Goal: Task Accomplishment & Management: Manage account settings

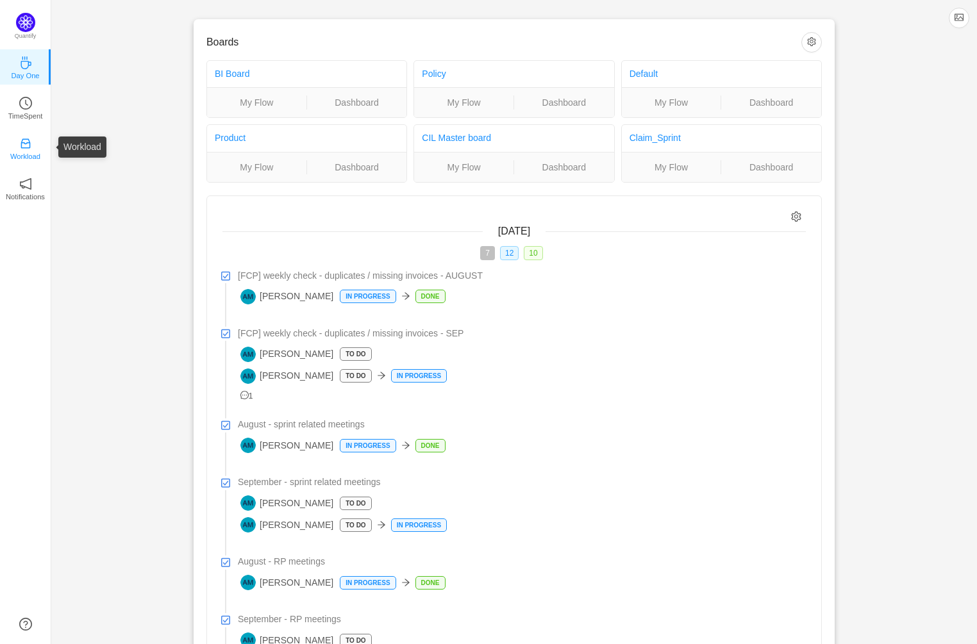
click at [23, 146] on icon "icon: inbox" at bounding box center [25, 143] width 13 height 13
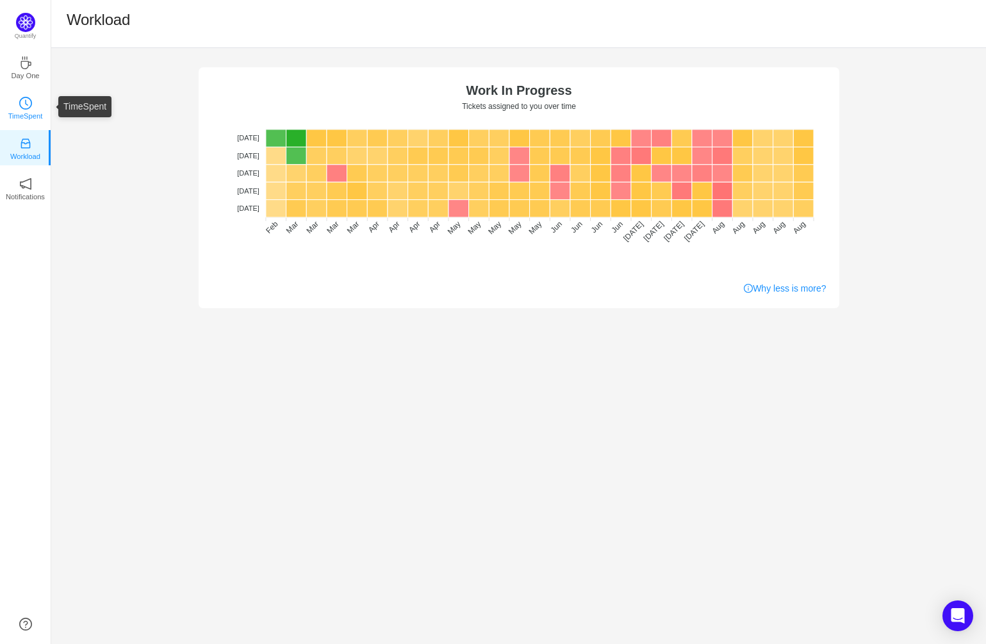
click at [24, 105] on icon "icon: clock-circle" at bounding box center [25, 103] width 13 height 13
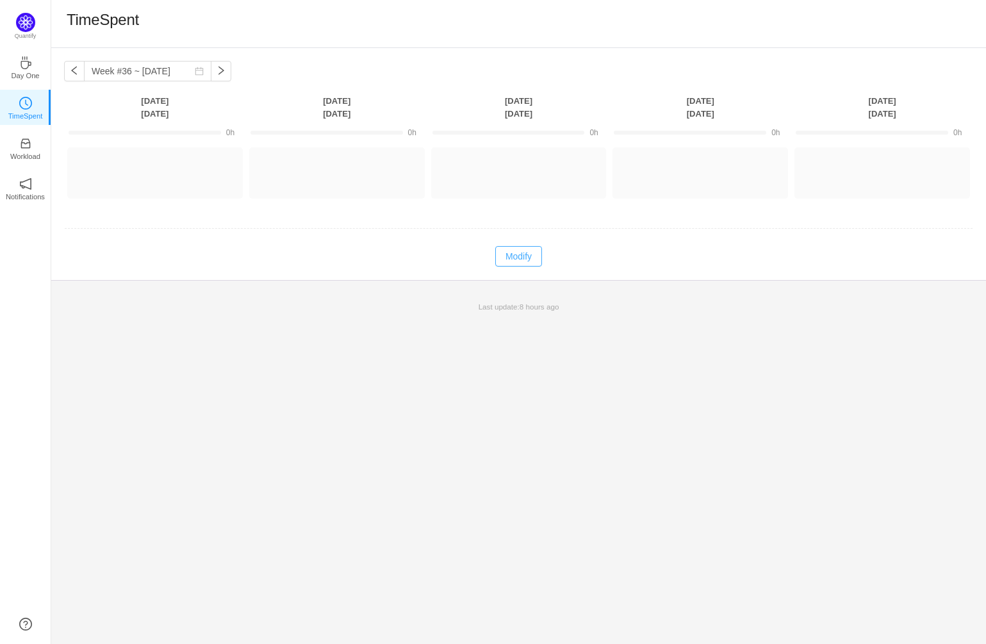
click at [520, 255] on button "Modify" at bounding box center [518, 256] width 47 height 21
click at [72, 73] on button "button" at bounding box center [74, 71] width 21 height 21
type input "Week #35 ~ [DATE]"
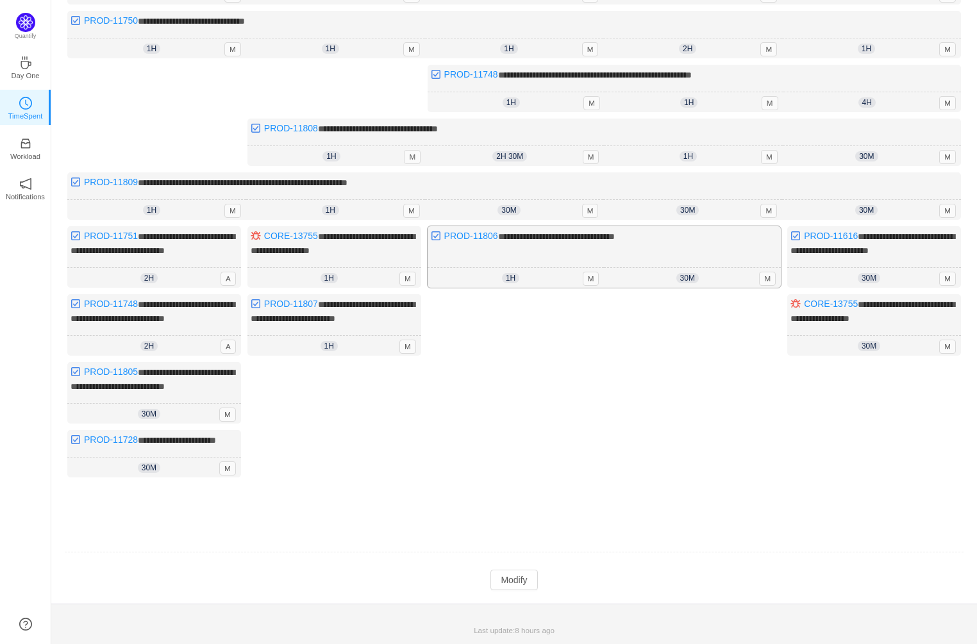
scroll to position [210, 0]
click at [515, 579] on button "Modify" at bounding box center [513, 580] width 47 height 21
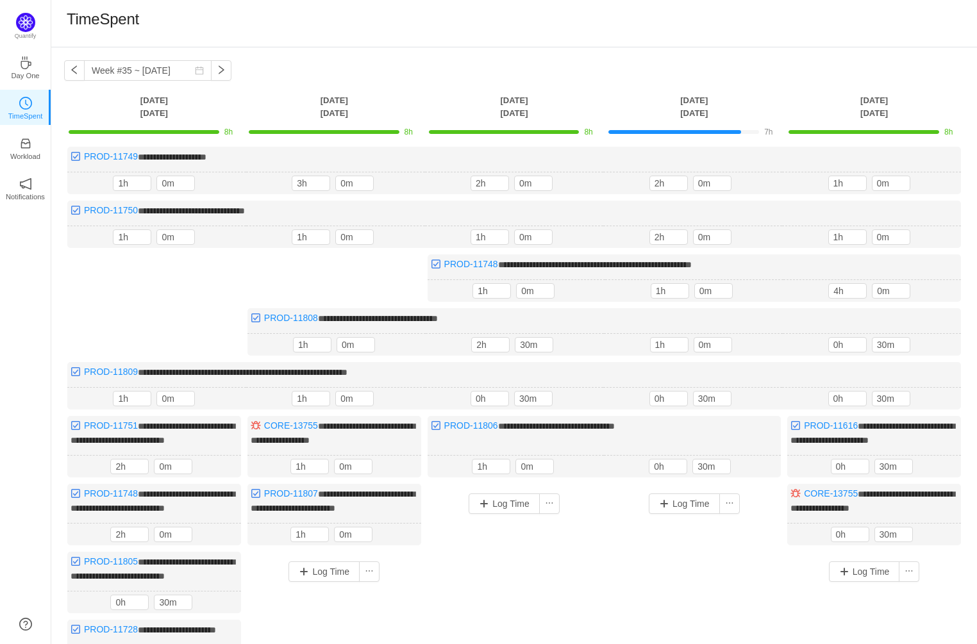
scroll to position [0, 0]
type input "2h"
click at [682, 287] on icon "icon: up" at bounding box center [681, 289] width 4 height 4
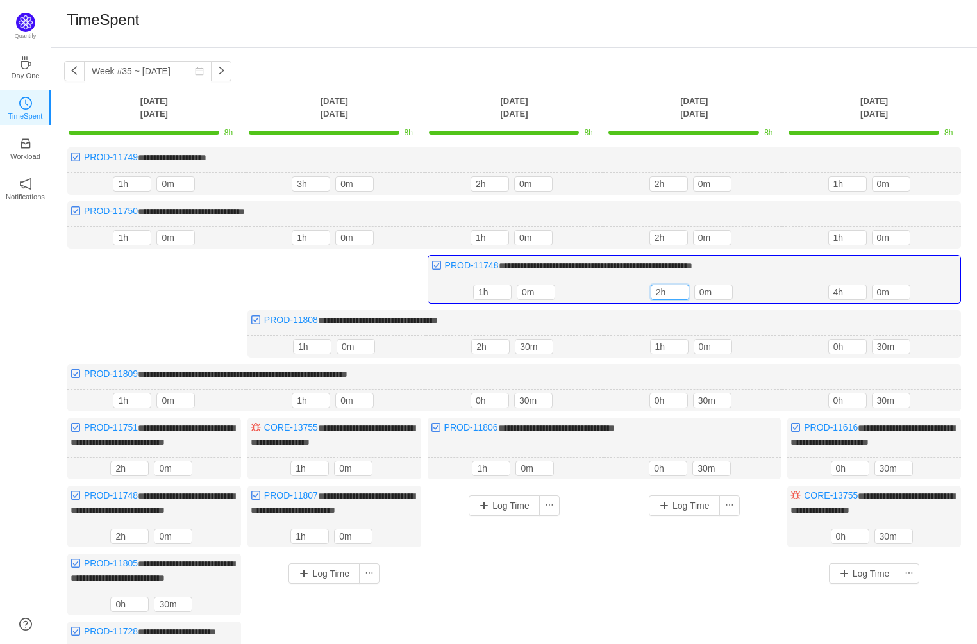
click at [673, 579] on div "Log Time" at bounding box center [694, 591] width 174 height 210
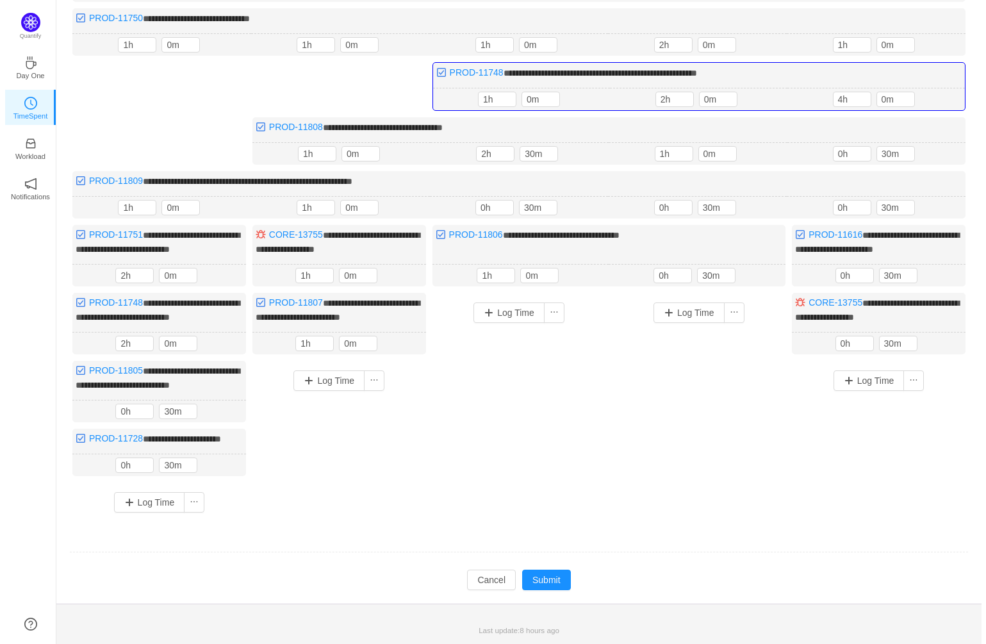
scroll to position [212, 0]
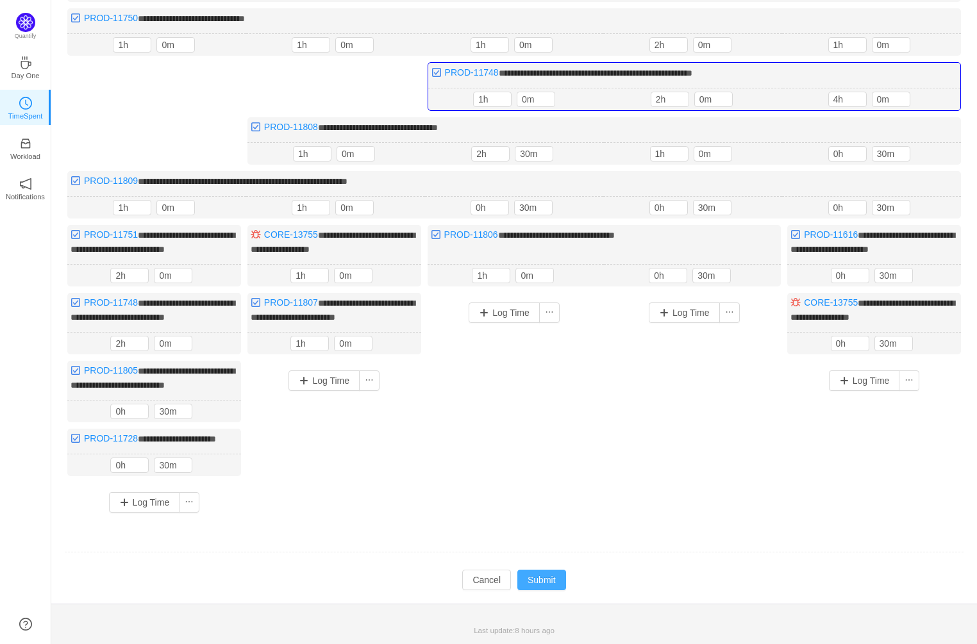
click at [533, 579] on button "Submit" at bounding box center [541, 580] width 49 height 21
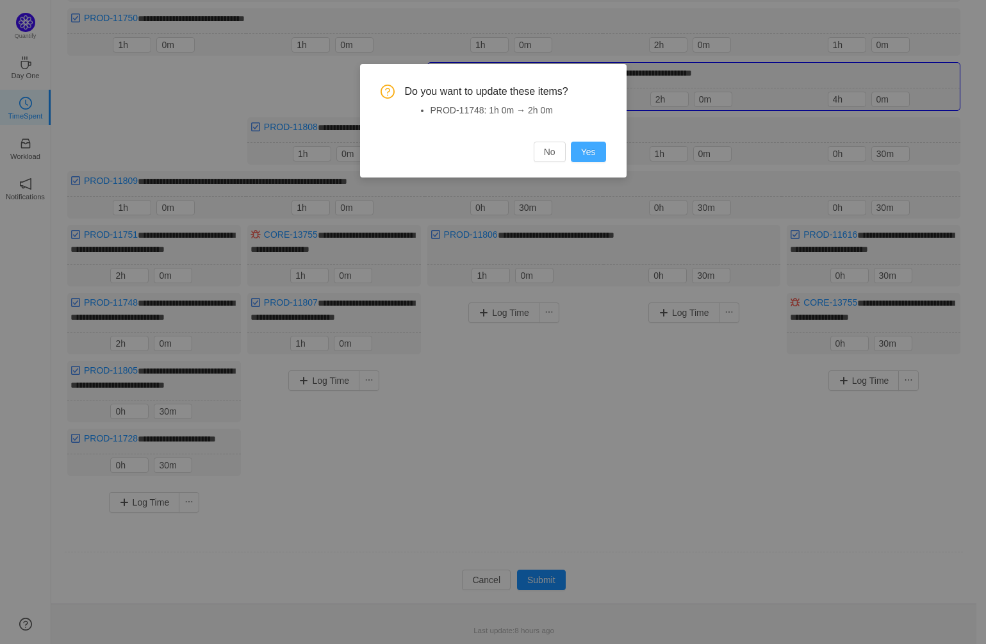
click at [592, 154] on button "Yes" at bounding box center [588, 152] width 35 height 21
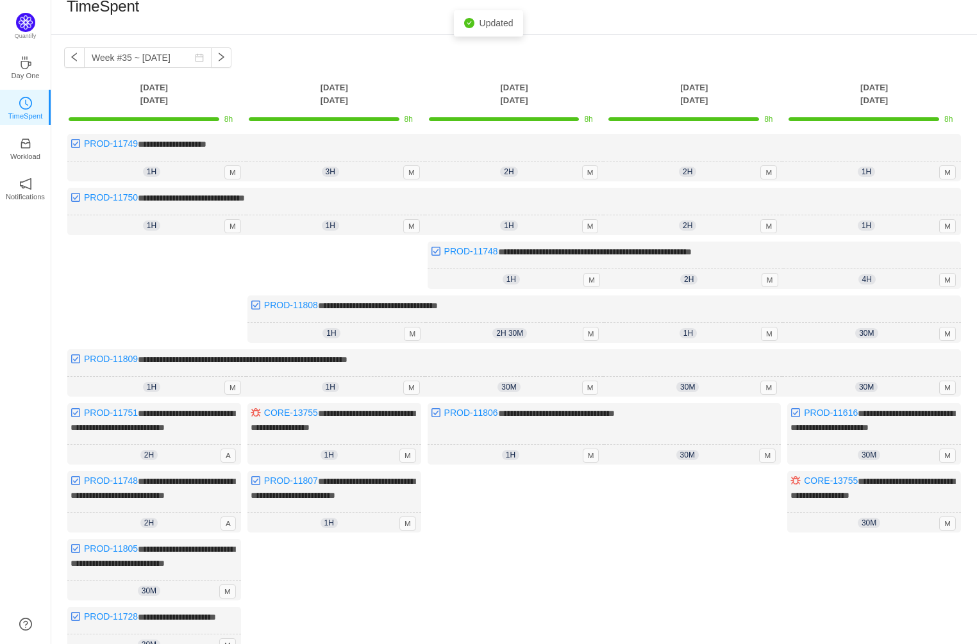
scroll to position [0, 0]
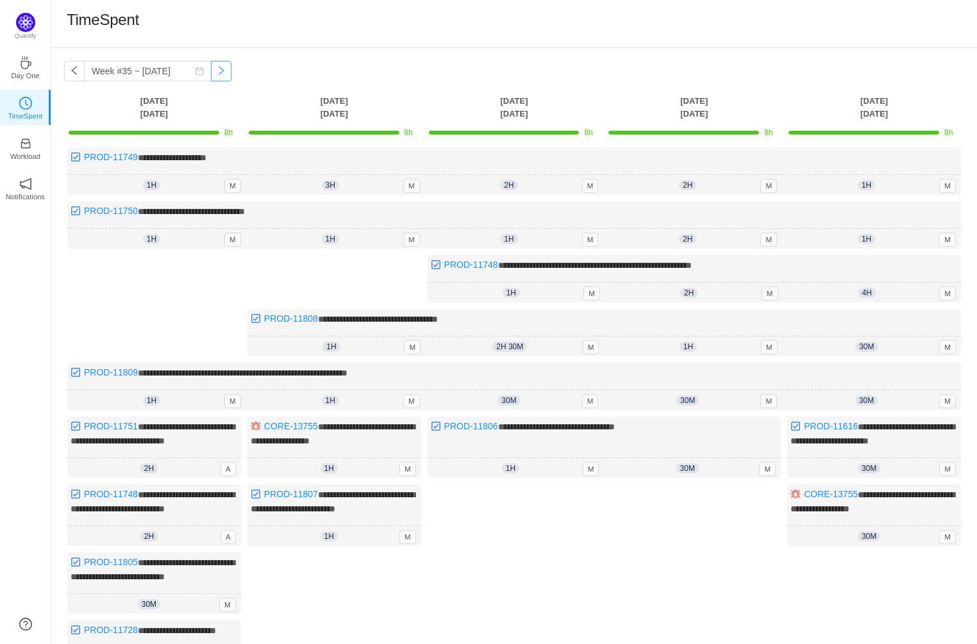
click at [211, 67] on button "button" at bounding box center [221, 71] width 21 height 21
type input "Week #36 ~ [DATE]"
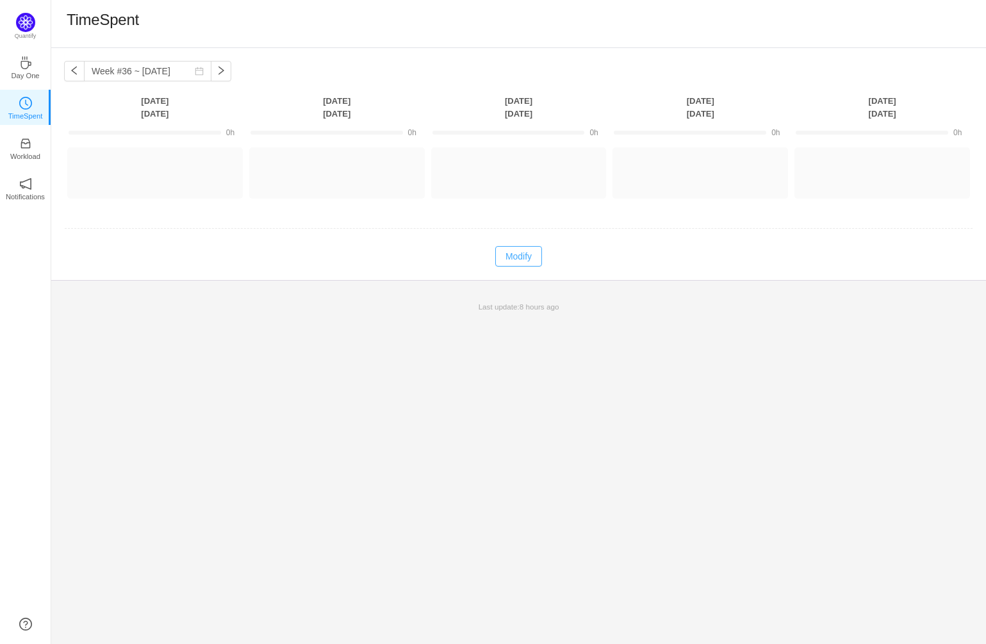
click at [527, 259] on button "Modify" at bounding box center [518, 256] width 47 height 21
click at [158, 167] on button "Log Time" at bounding box center [145, 167] width 71 height 21
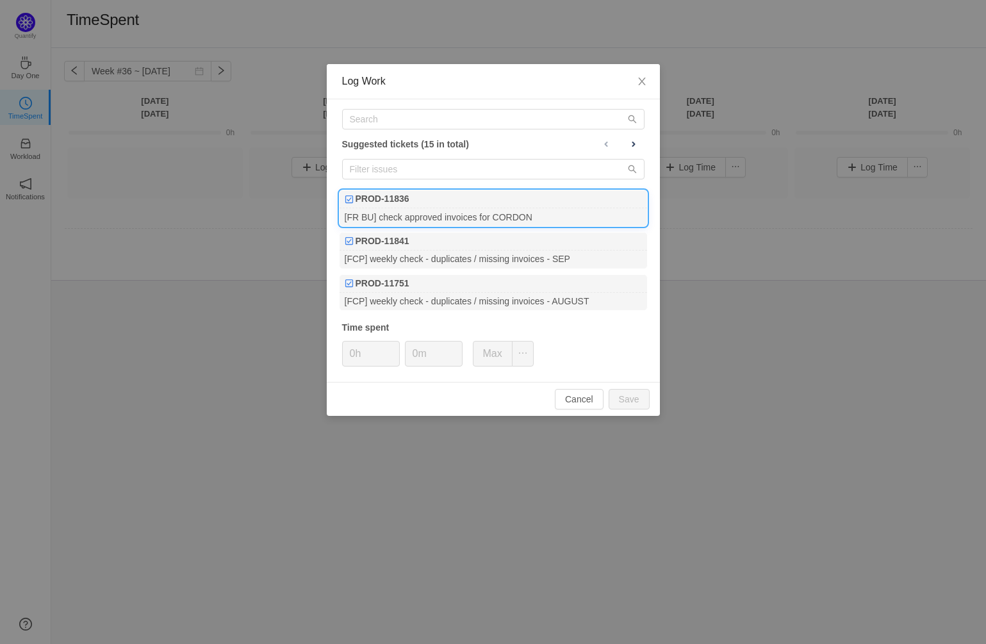
click at [457, 211] on div "[FR BU] check approved invoices for CORDON" at bounding box center [494, 216] width 308 height 17
click at [629, 394] on button "Save" at bounding box center [629, 399] width 41 height 21
type input "0h"
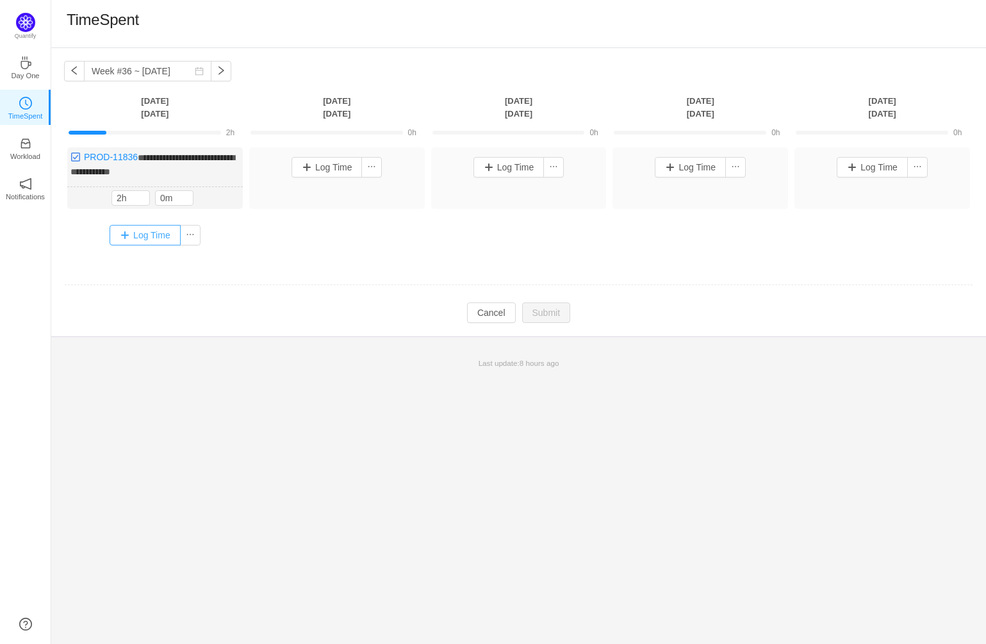
click at [149, 235] on button "Log Time" at bounding box center [145, 235] width 71 height 21
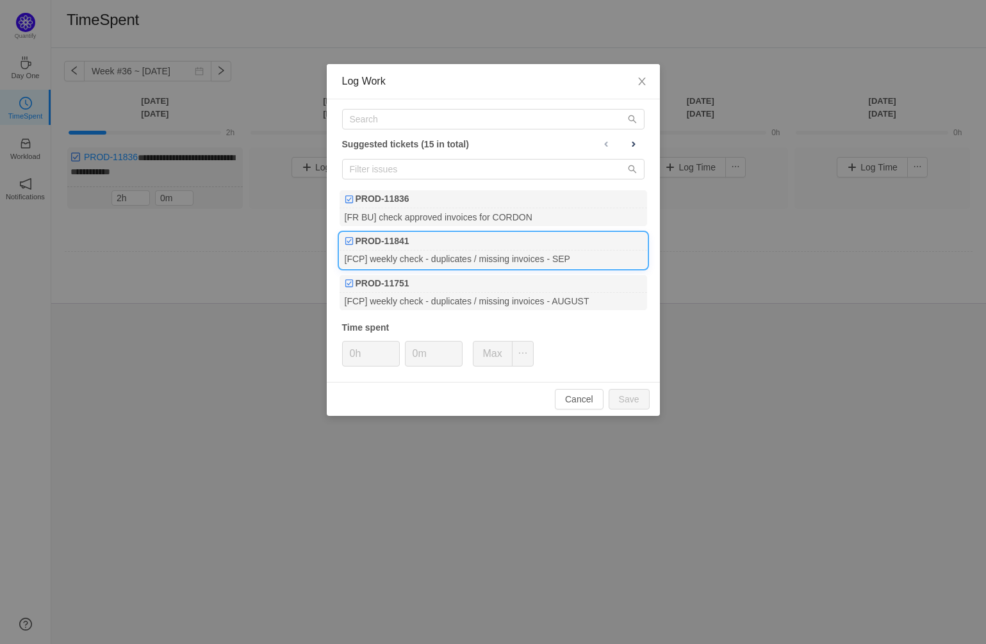
click at [489, 251] on div "[FCP] weekly check - duplicates / missing invoices - SEP" at bounding box center [494, 259] width 308 height 17
click at [636, 395] on button "Save" at bounding box center [629, 399] width 41 height 21
type input "0h"
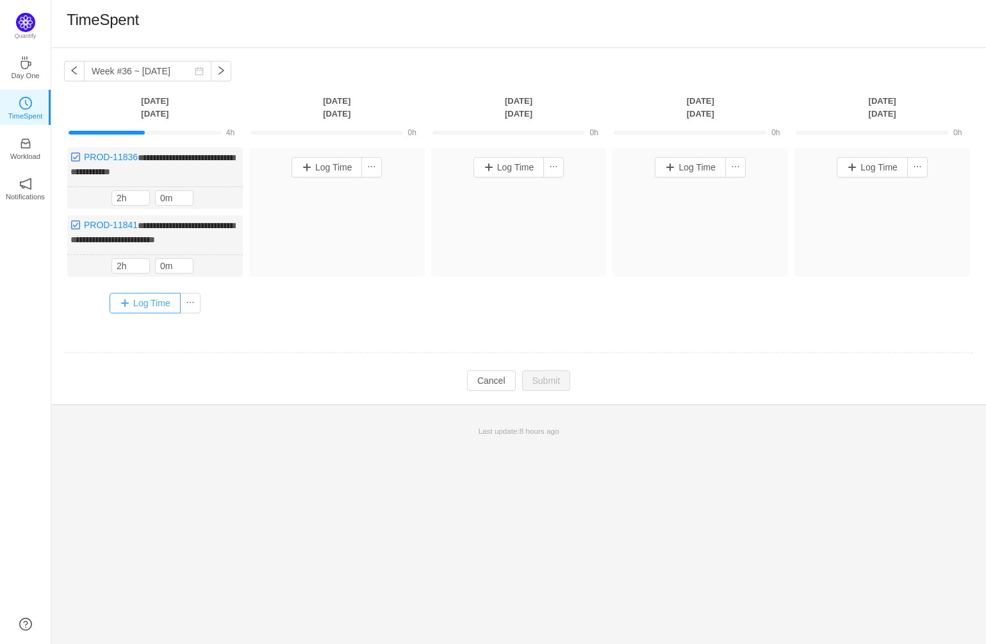
click at [149, 299] on button "Log Time" at bounding box center [145, 303] width 71 height 21
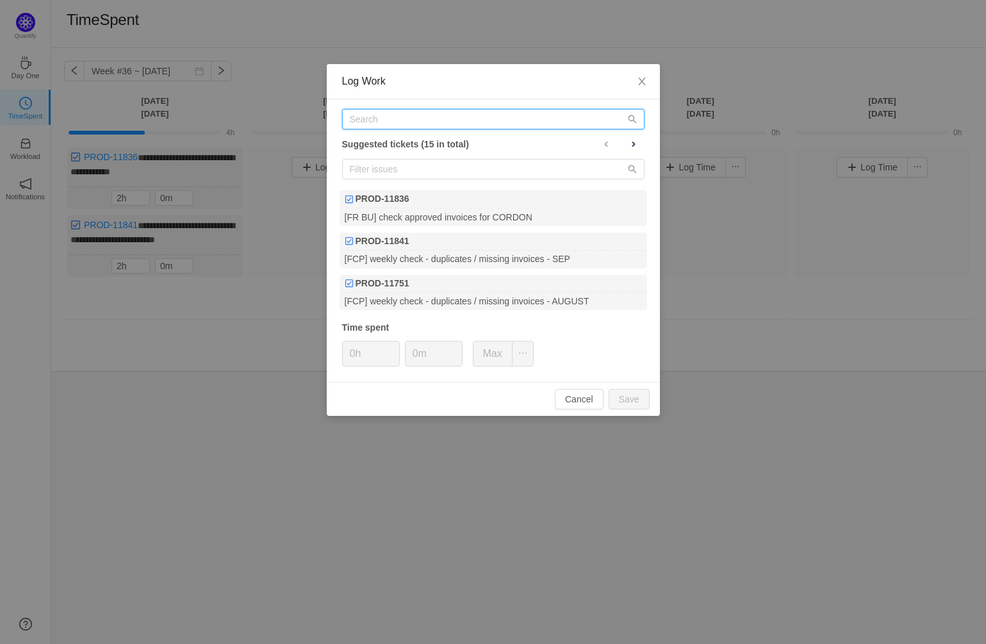
click at [384, 117] on input "text" at bounding box center [493, 119] width 302 height 21
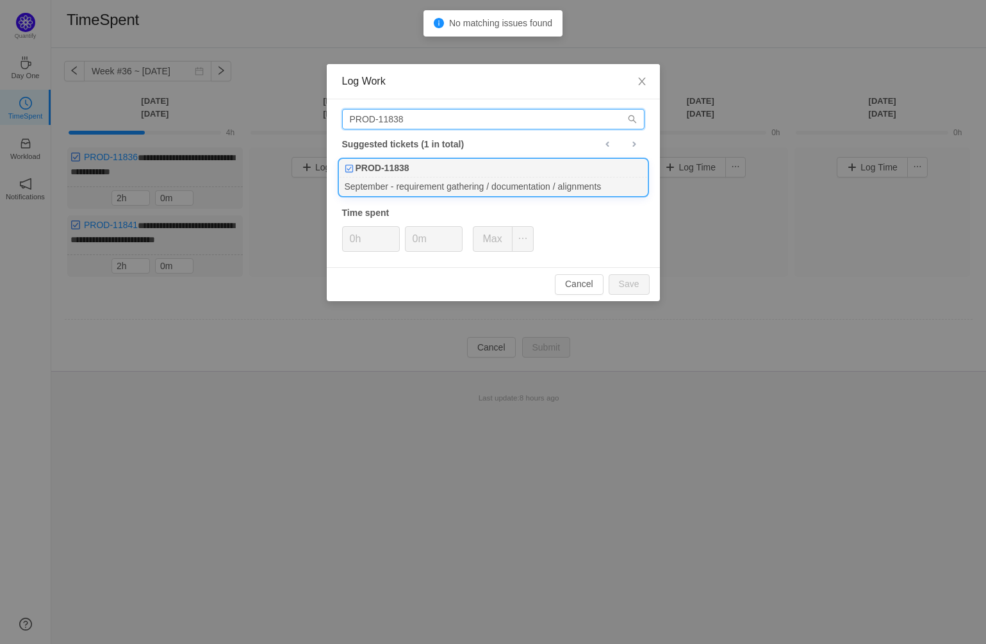
type input "PROD-11838"
click at [474, 177] on div "September - requirement gathering / documentation / alignments" at bounding box center [494, 185] width 308 height 17
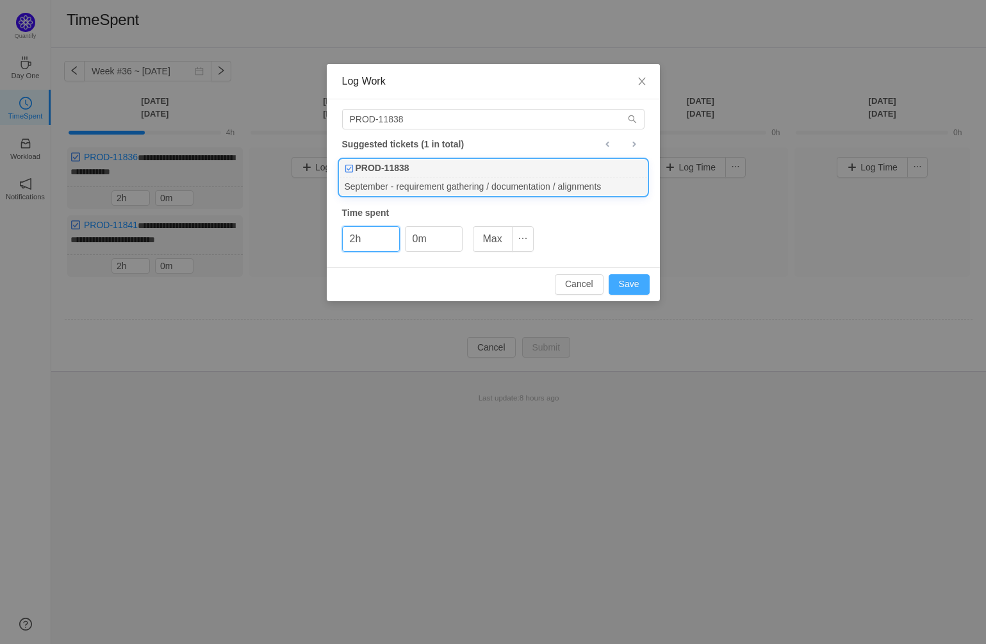
click at [634, 283] on button "Save" at bounding box center [629, 284] width 41 height 21
type input "0h"
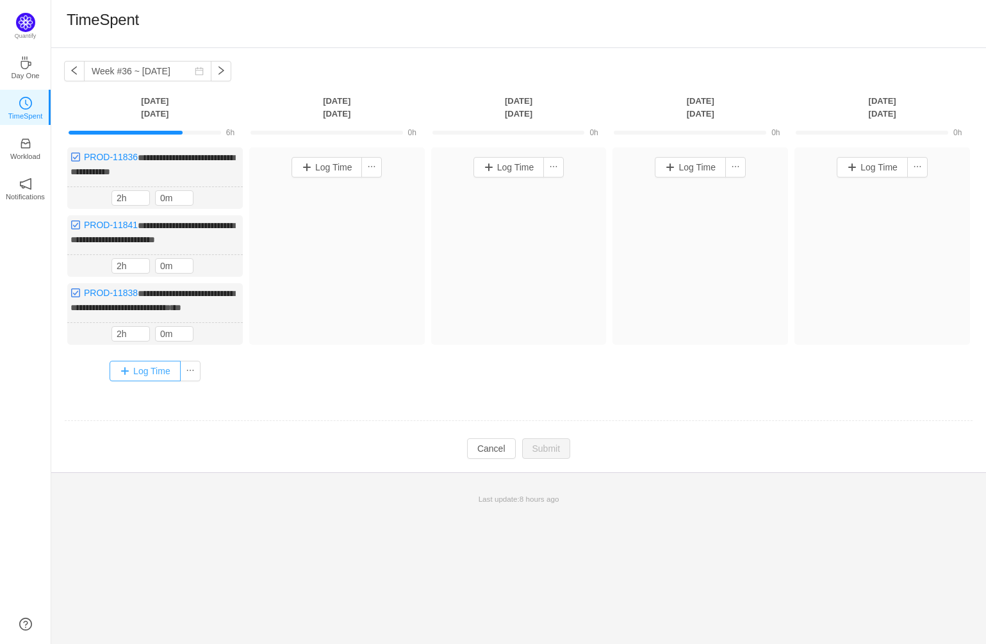
click at [145, 380] on button "Log Time" at bounding box center [145, 371] width 71 height 21
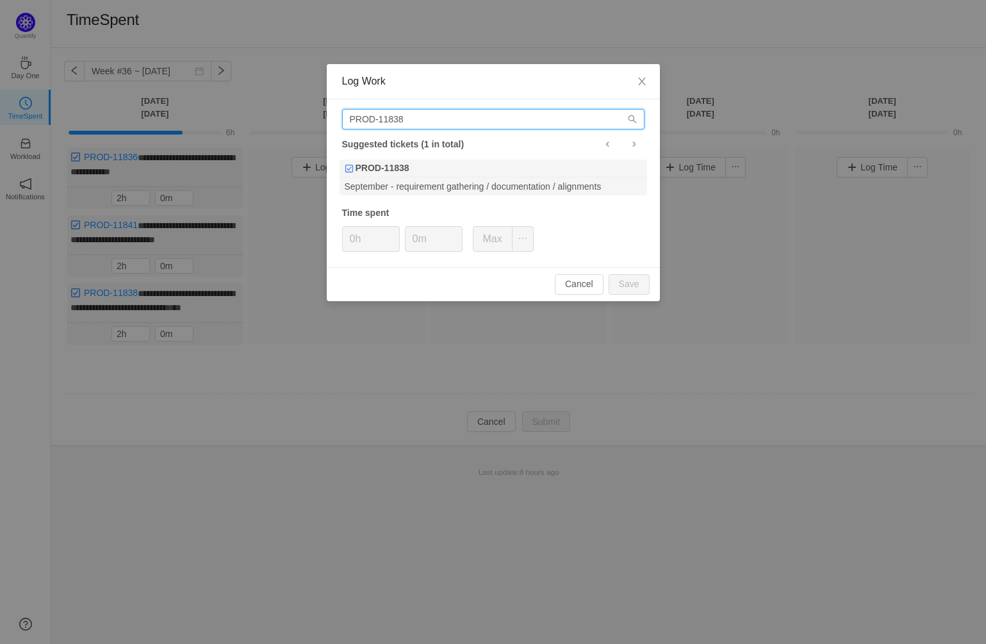
drag, startPoint x: 451, startPoint y: 118, endPoint x: 400, endPoint y: 117, distance: 51.3
click at [400, 117] on input "PROD-11838" at bounding box center [493, 119] width 302 height 21
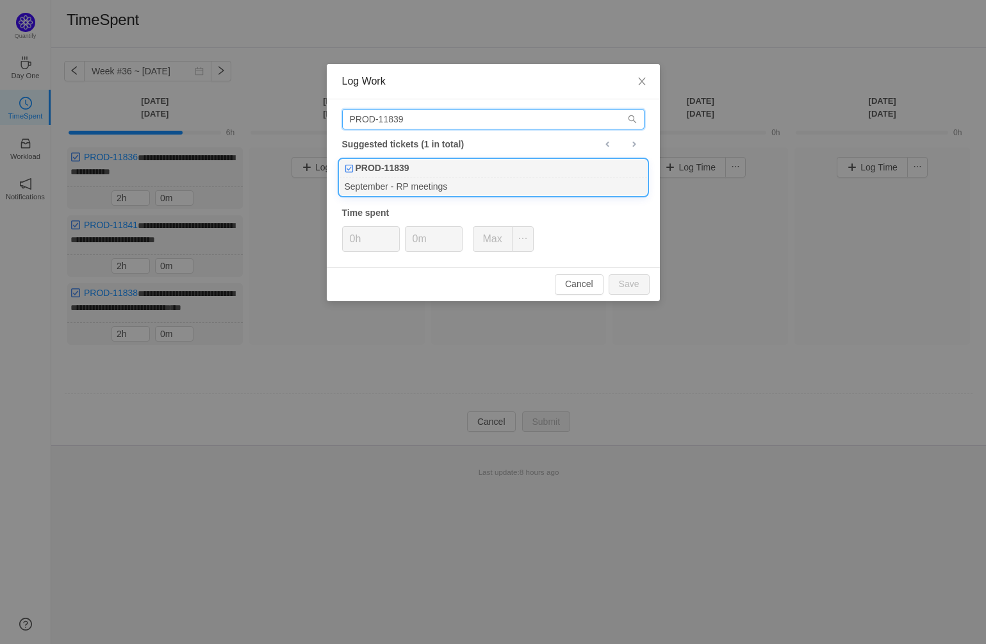
type input "PROD-11839"
click at [463, 185] on div "September - RP meetings" at bounding box center [494, 185] width 308 height 17
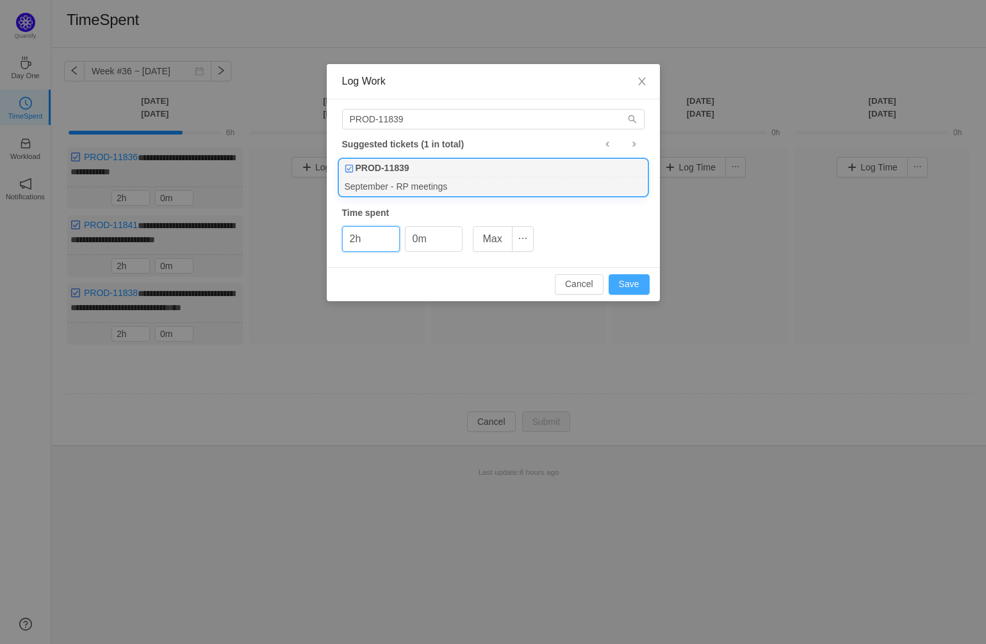
click at [638, 283] on button "Save" at bounding box center [629, 284] width 41 height 21
type input "0h"
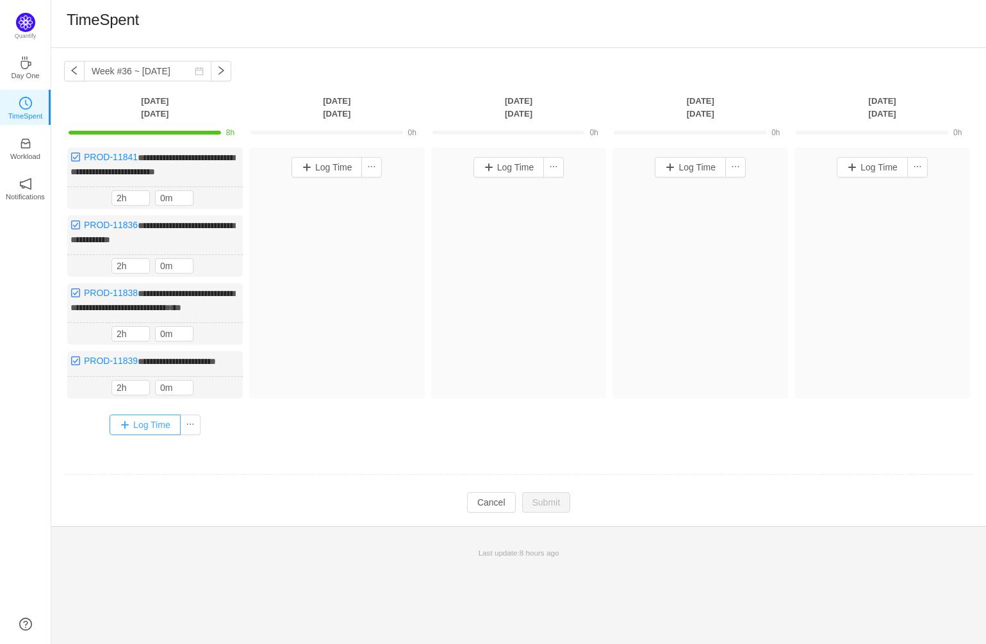
click at [155, 435] on button "Log Time" at bounding box center [145, 425] width 71 height 21
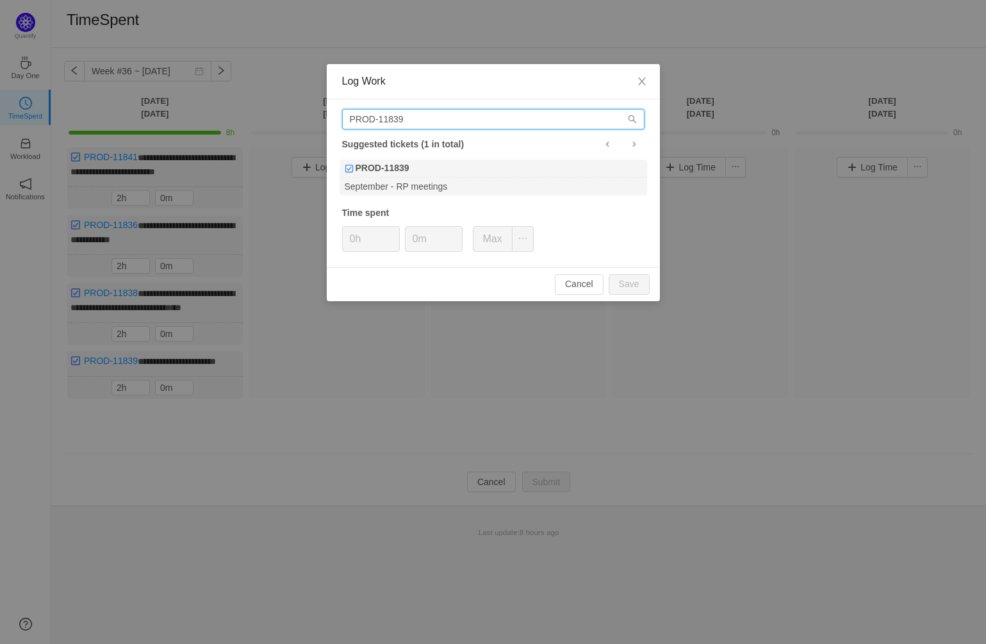
click at [411, 113] on input "PROD-11839" at bounding box center [493, 119] width 302 height 21
drag, startPoint x: 411, startPoint y: 119, endPoint x: 397, endPoint y: 117, distance: 15.0
click at [397, 117] on input "PROD-11839" at bounding box center [493, 119] width 302 height 21
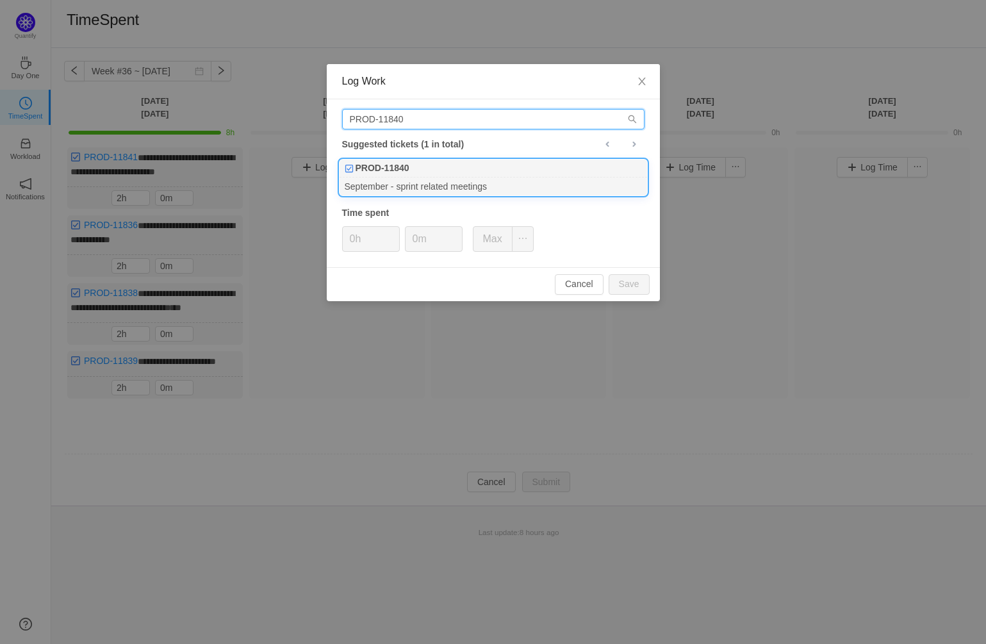
type input "PROD-11840"
click at [459, 182] on div "September - sprint related meetings" at bounding box center [494, 185] width 308 height 17
click at [636, 280] on button "Save" at bounding box center [629, 284] width 41 height 21
type input "0h"
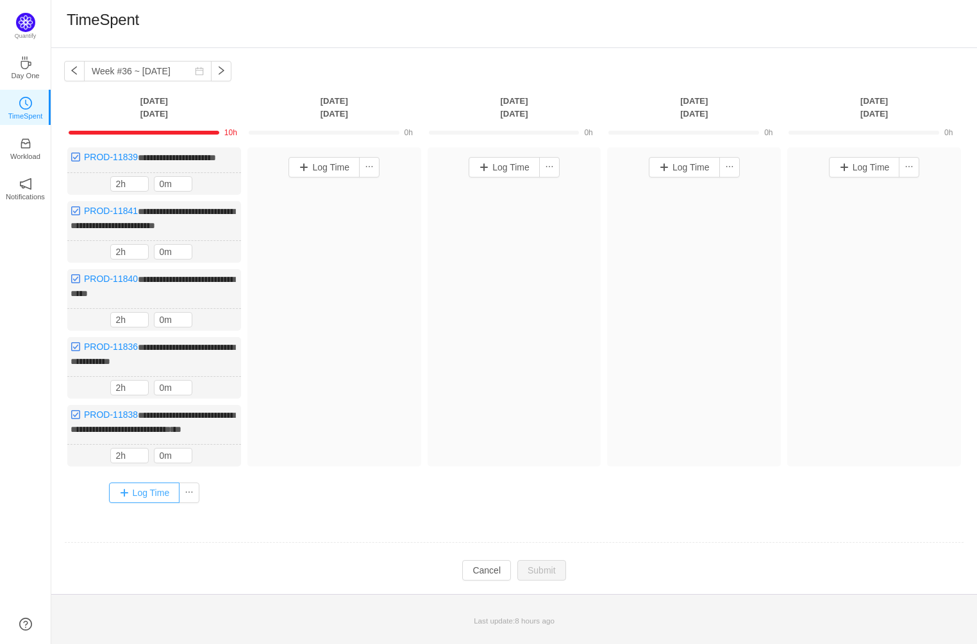
click at [142, 503] on button "Log Time" at bounding box center [144, 493] width 71 height 21
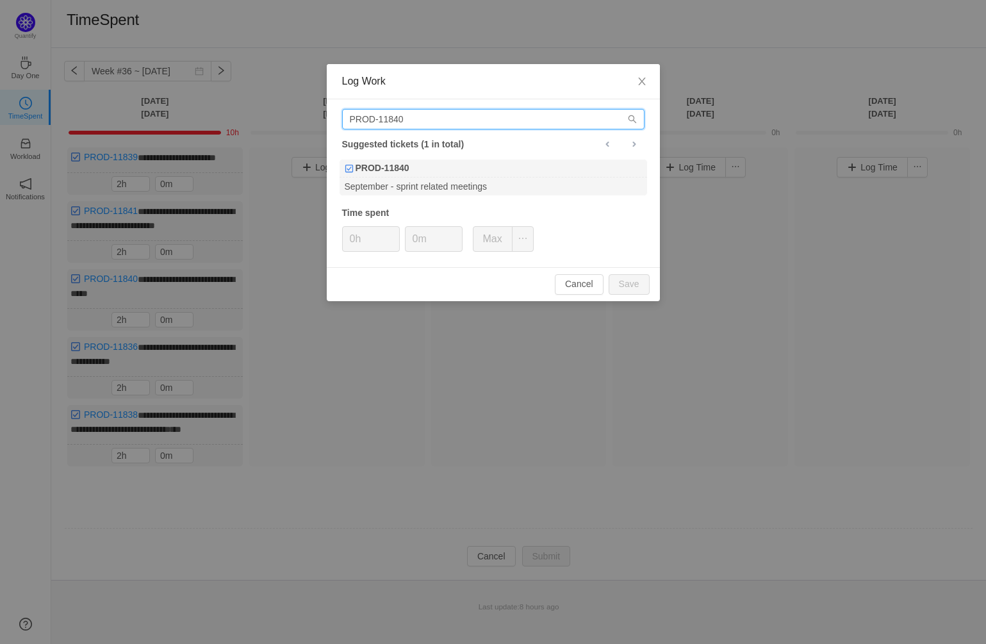
drag, startPoint x: 411, startPoint y: 119, endPoint x: 390, endPoint y: 117, distance: 20.6
click at [390, 117] on input "PROD-11840" at bounding box center [493, 119] width 302 height 21
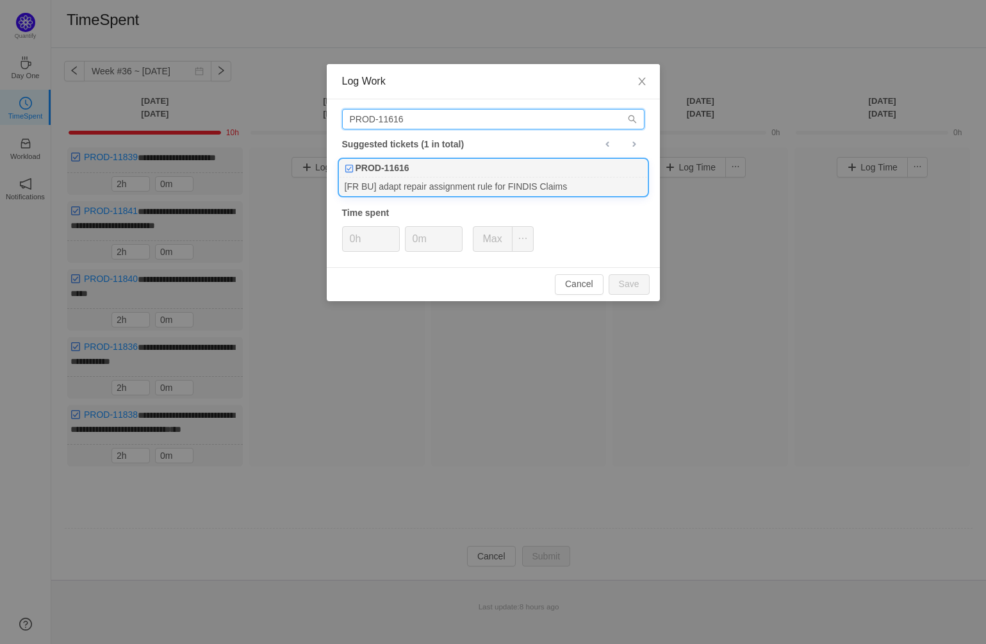
type input "PROD-11616"
click at [492, 177] on div "[FR BU] adapt repair assignment rule for FINDIS Claims" at bounding box center [494, 185] width 308 height 17
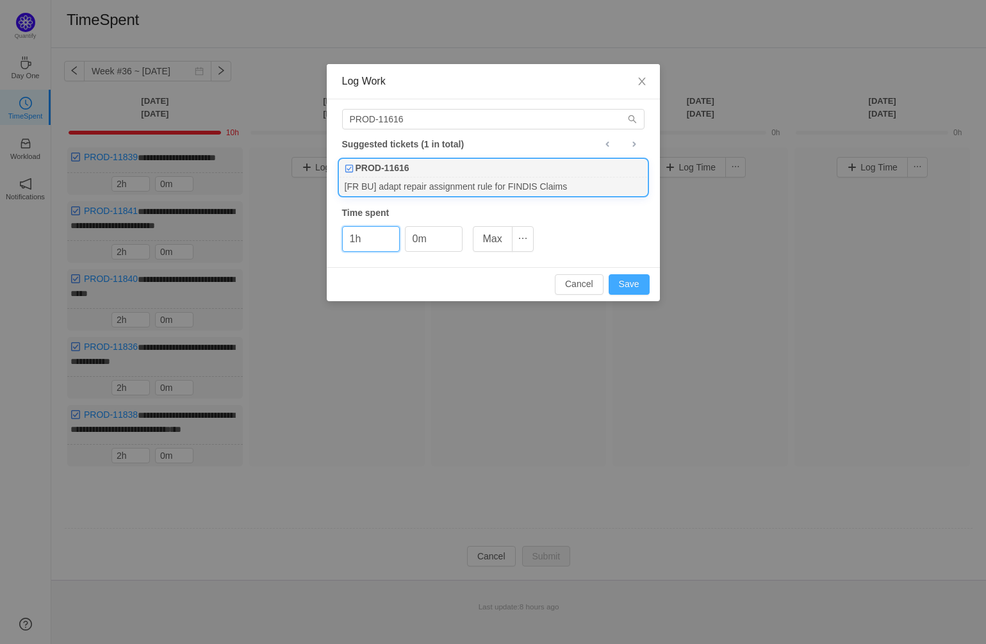
click at [640, 281] on button "Save" at bounding box center [629, 284] width 41 height 21
type input "0h"
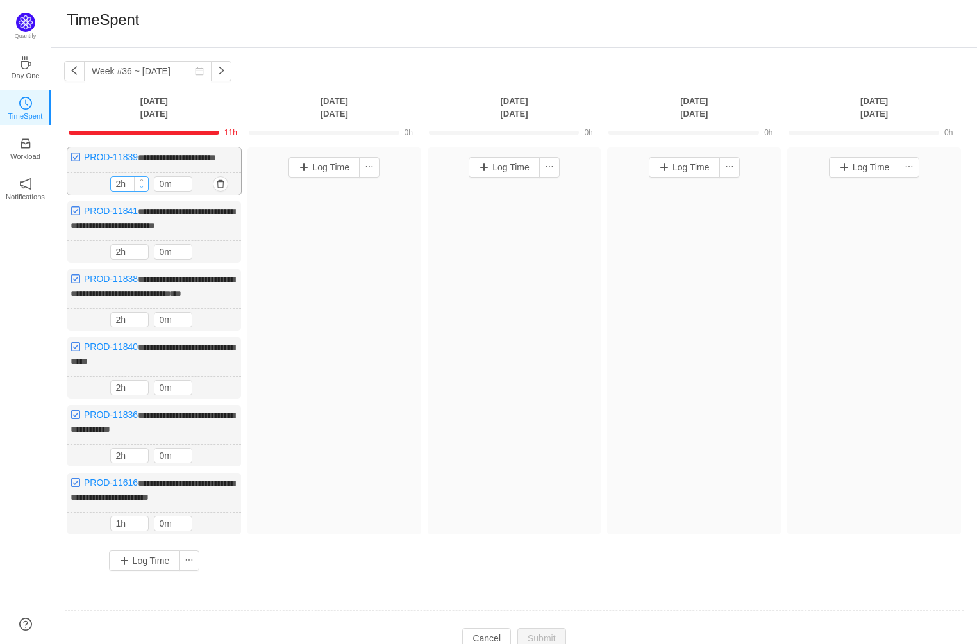
type input "1h"
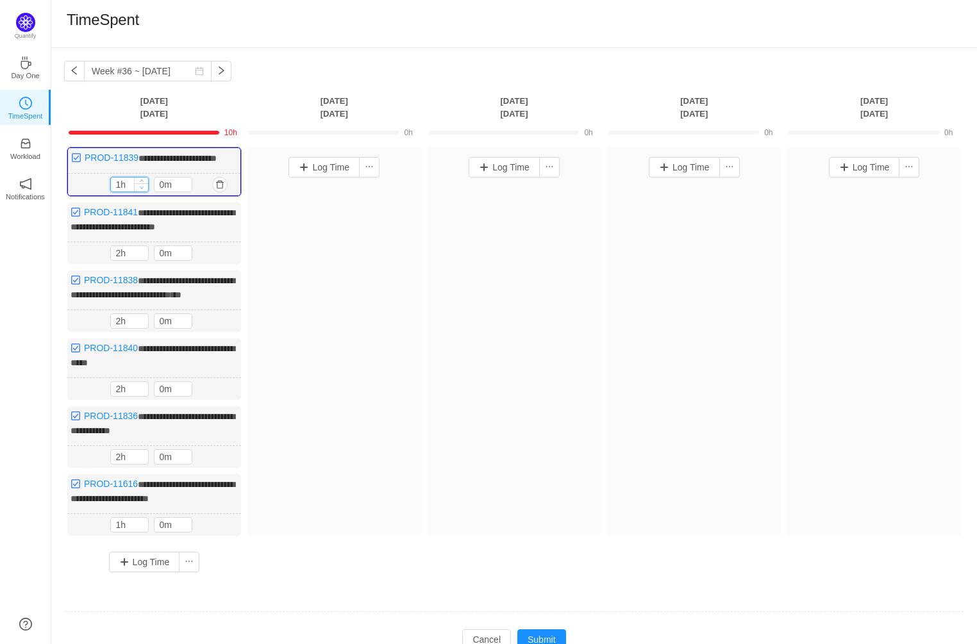
click at [144, 192] on span "Decrease Value" at bounding box center [141, 187] width 13 height 8
click at [188, 186] on span "Increase Value" at bounding box center [184, 181] width 13 height 8
type input "30m"
click at [188, 186] on span "Increase Value" at bounding box center [184, 181] width 13 height 8
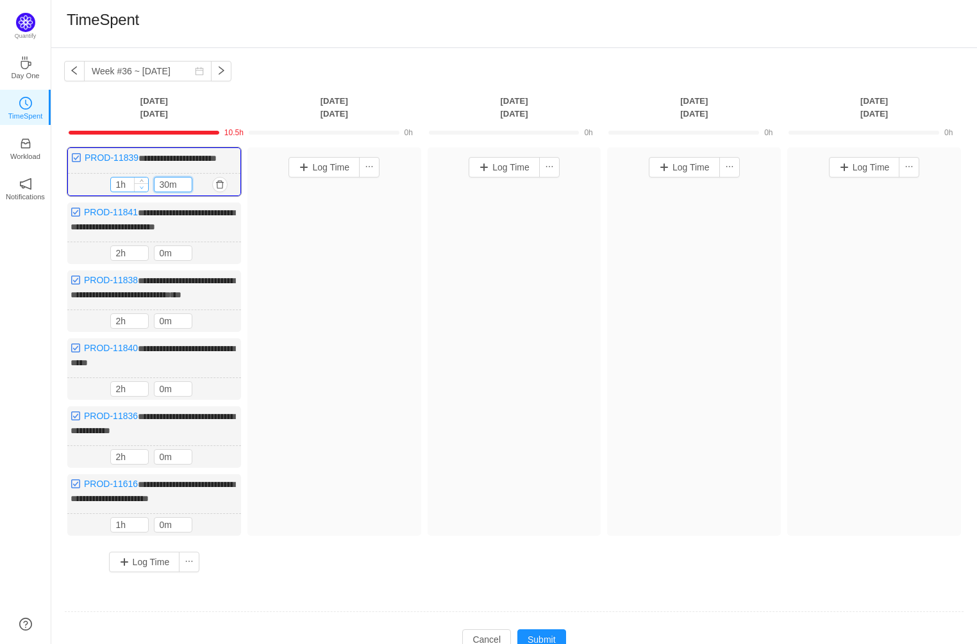
type input "0h"
click at [144, 190] on icon "icon: down" at bounding box center [142, 187] width 4 height 4
click at [188, 192] on span "Decrease Value" at bounding box center [184, 187] width 13 height 8
type input "0m"
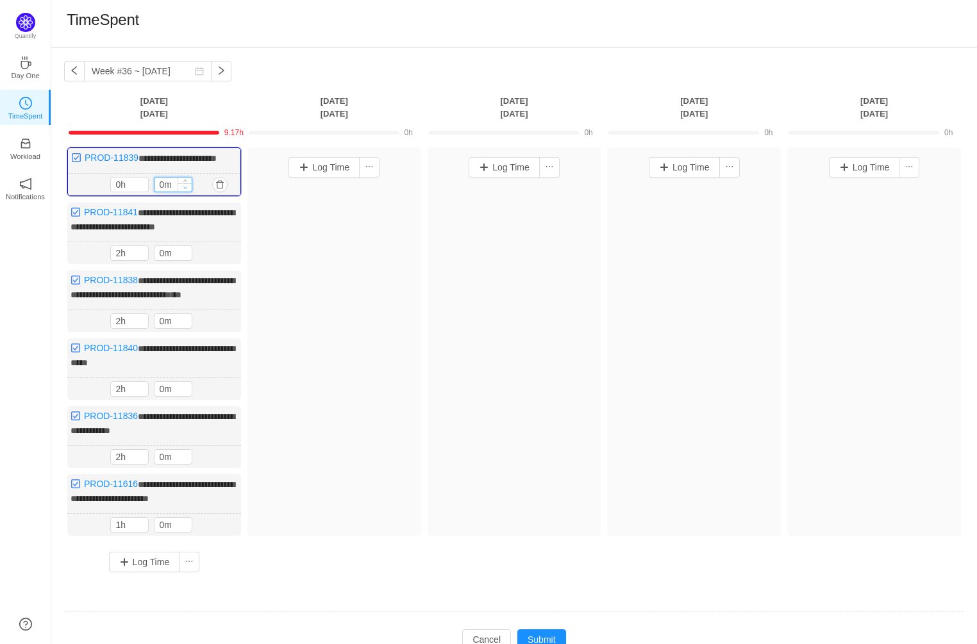
click at [188, 192] on span "Decrease Value" at bounding box center [184, 187] width 13 height 8
type input "1h"
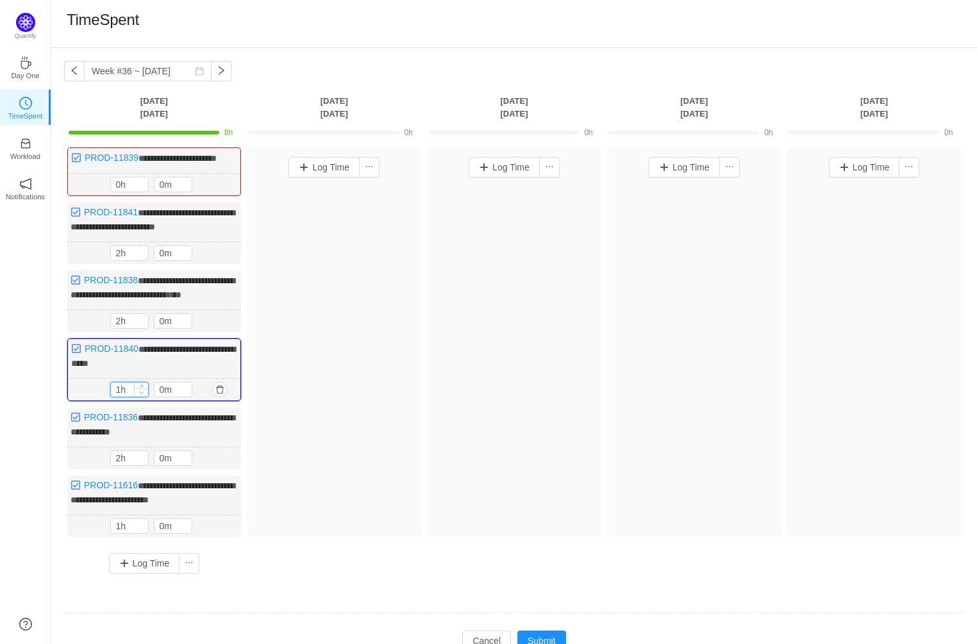
click at [143, 395] on icon "icon: down" at bounding box center [142, 392] width 4 height 4
click at [187, 390] on icon "icon: up" at bounding box center [185, 387] width 4 height 4
type input "30m"
click at [187, 390] on icon "icon: up" at bounding box center [185, 387] width 4 height 4
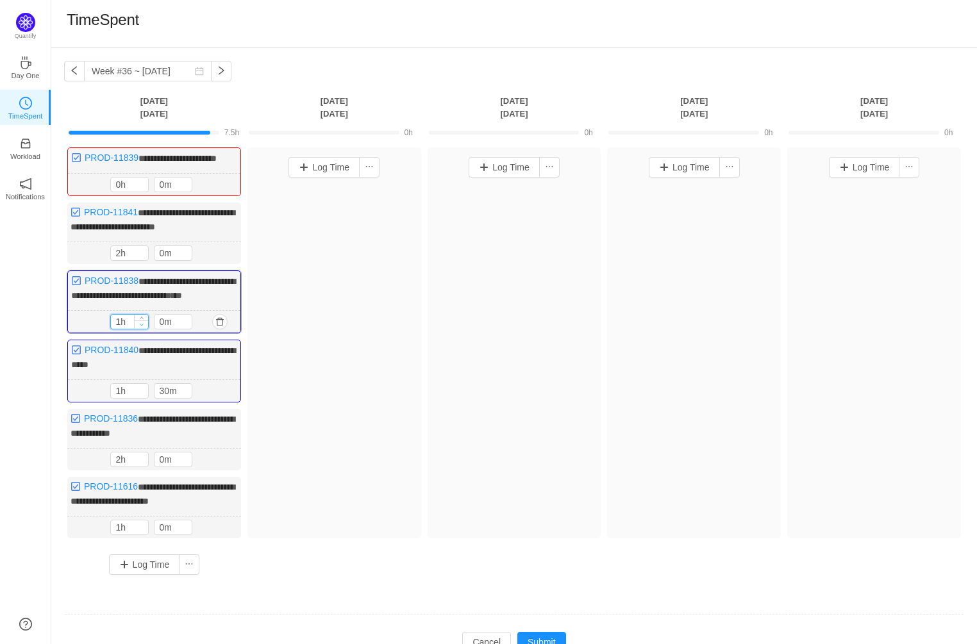
click at [142, 327] on icon "icon: down" at bounding box center [142, 324] width 4 height 4
type input "0h"
click at [142, 327] on icon "icon: down" at bounding box center [142, 324] width 4 height 4
type input "0h"
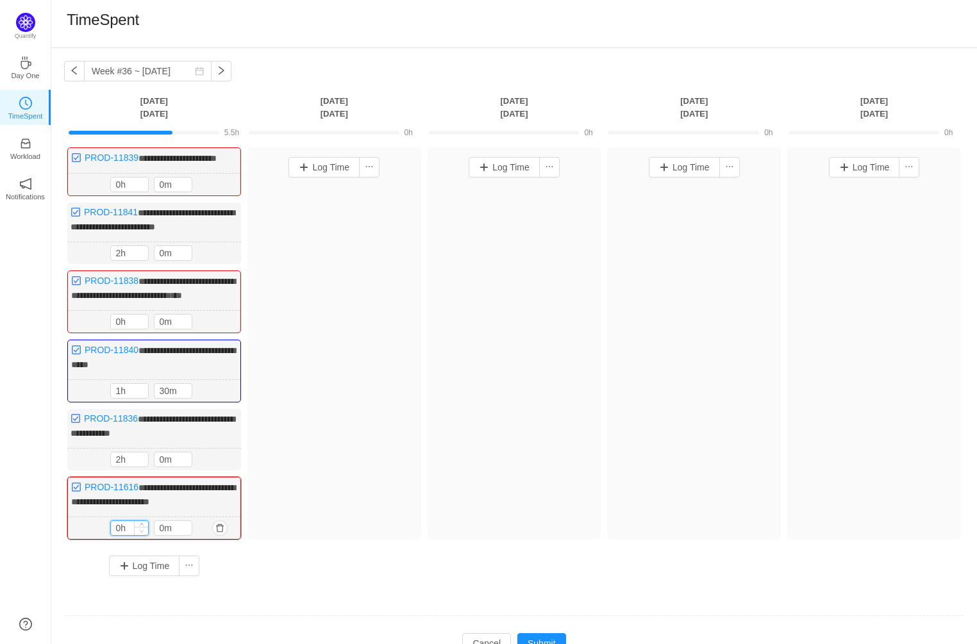
click at [140, 533] on icon "icon: down" at bounding box center [142, 531] width 4 height 4
click at [183, 528] on icon "icon: up" at bounding box center [185, 526] width 4 height 4
type input "30m"
click at [183, 528] on icon "icon: up" at bounding box center [185, 526] width 4 height 4
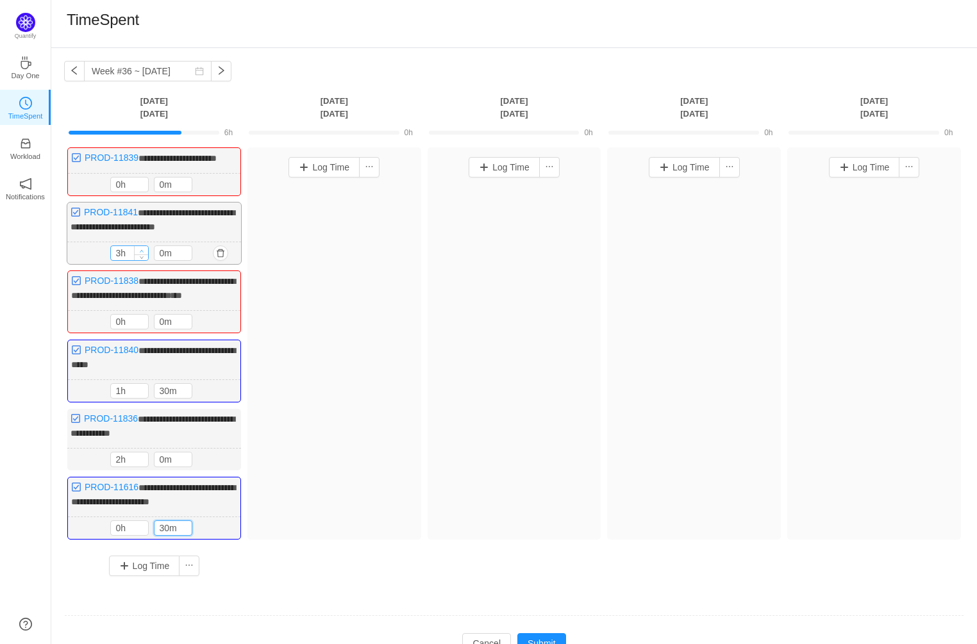
click at [142, 253] on icon "icon: up" at bounding box center [142, 251] width 4 height 4
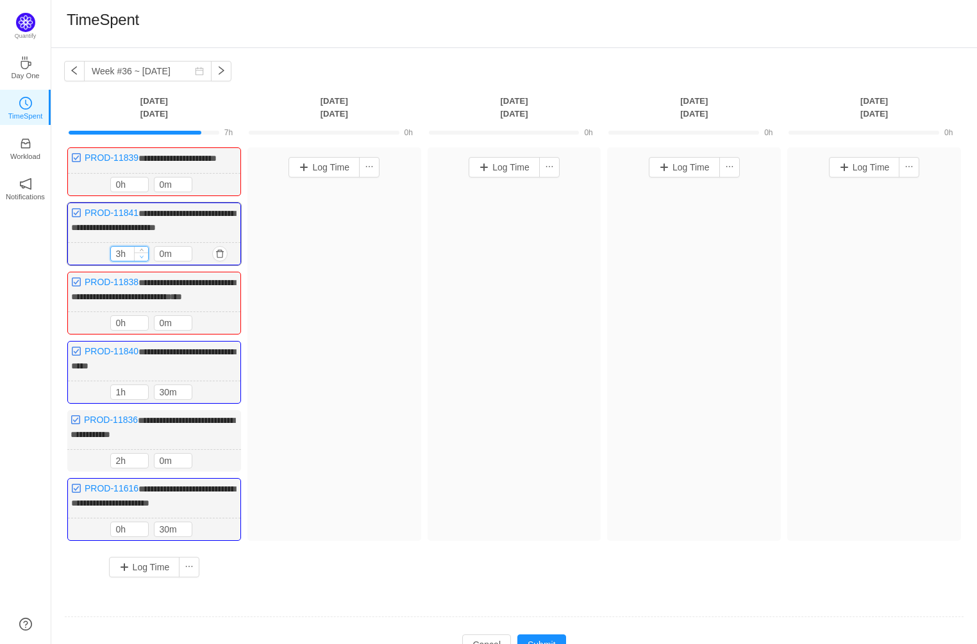
type input "2h"
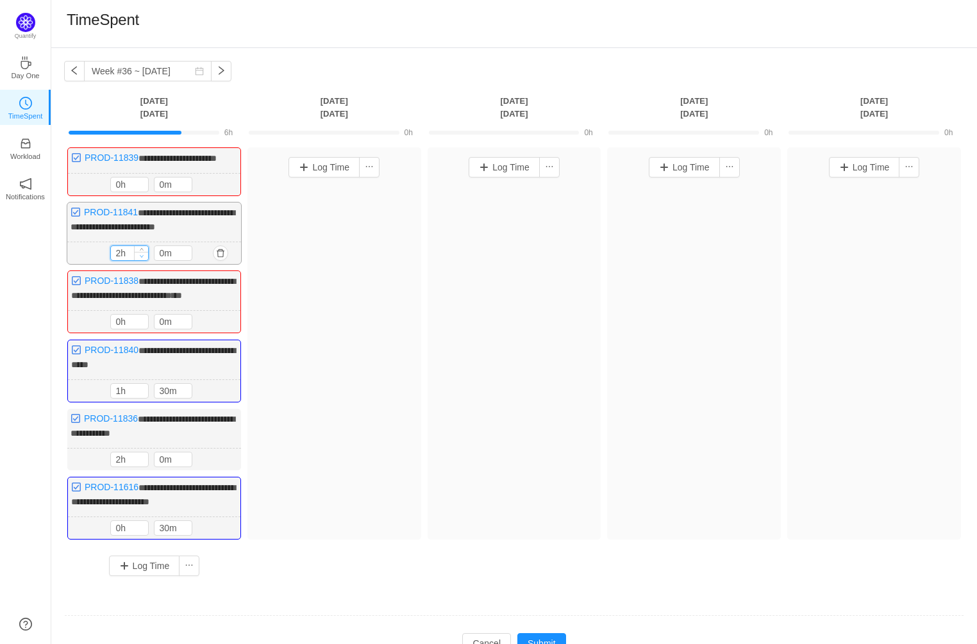
click at [143, 258] on icon "icon: down" at bounding box center [142, 256] width 4 height 4
click at [156, 576] on button "Log Time" at bounding box center [144, 566] width 71 height 21
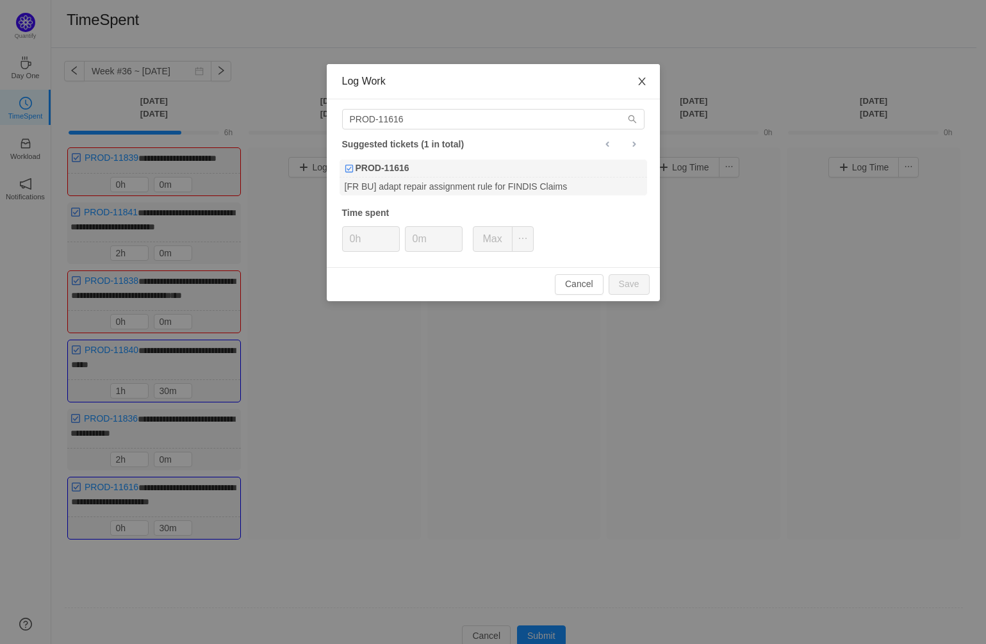
click at [643, 82] on icon "icon: close" at bounding box center [642, 81] width 10 height 10
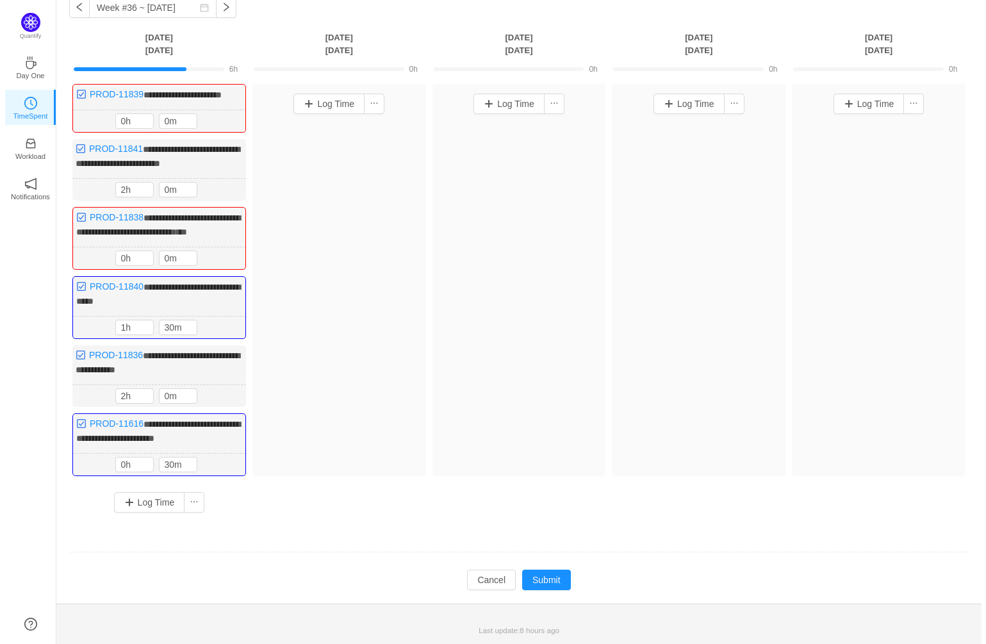
scroll to position [83, 0]
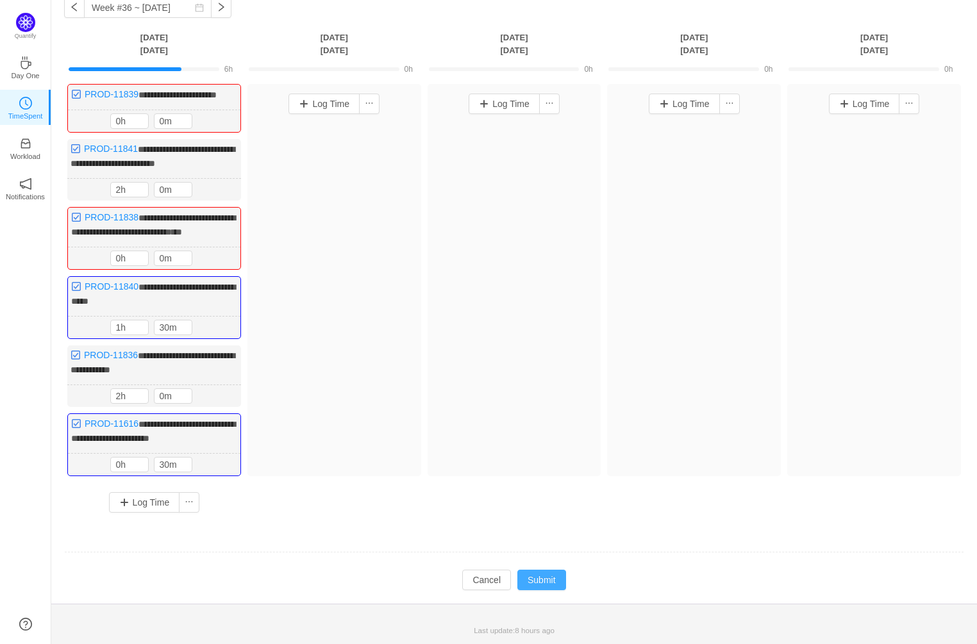
click at [543, 584] on button "Submit" at bounding box center [541, 580] width 49 height 21
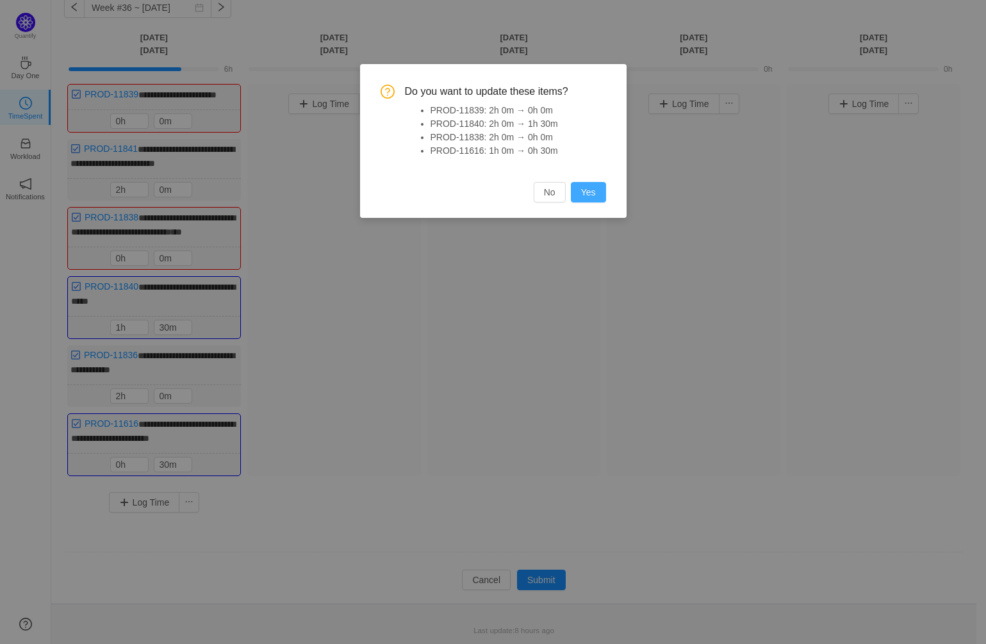
click at [594, 195] on button "Yes" at bounding box center [588, 192] width 35 height 21
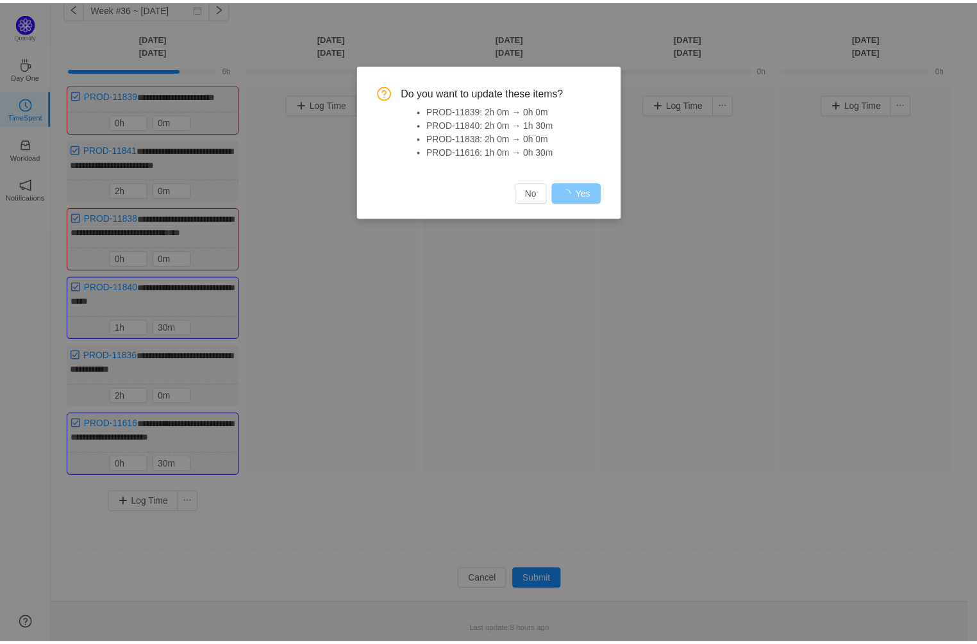
scroll to position [70, 0]
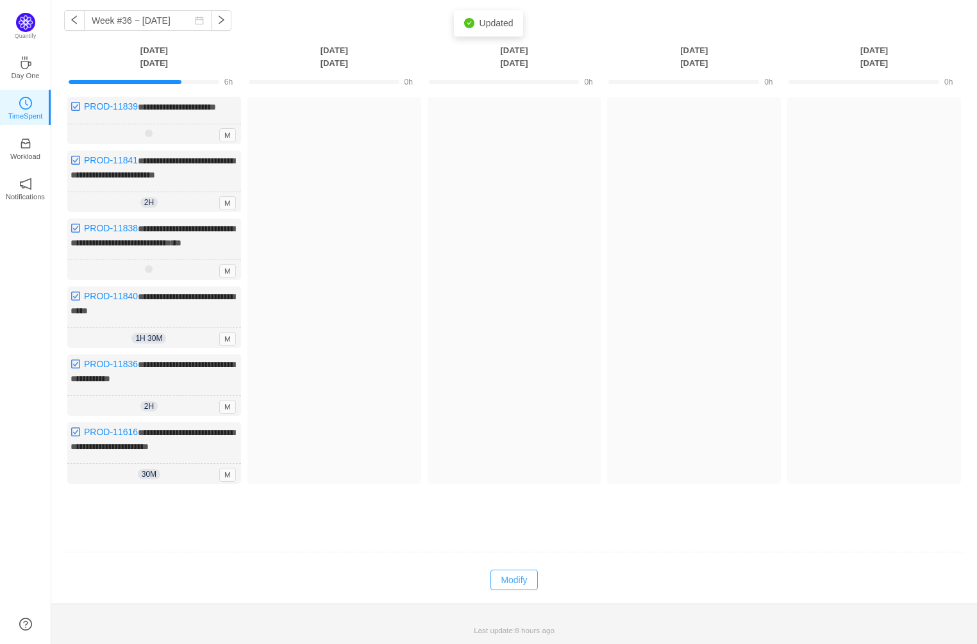
click at [510, 578] on button "Modify" at bounding box center [513, 580] width 47 height 21
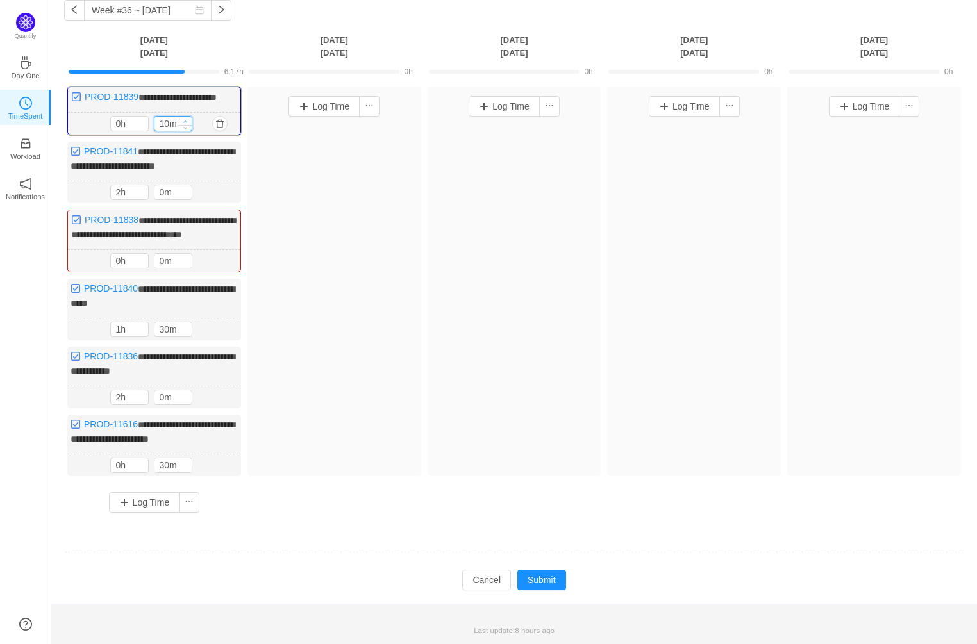
click at [185, 123] on icon "icon: up" at bounding box center [185, 121] width 4 height 3
type input "50m"
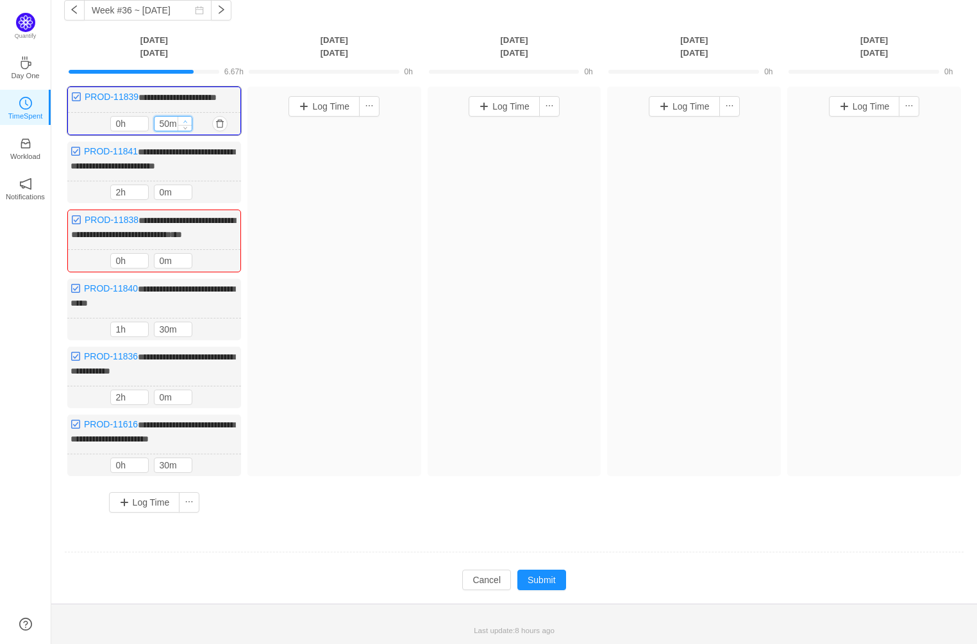
click at [185, 123] on icon "icon: up" at bounding box center [185, 121] width 4 height 3
type input "1h"
type input "0m"
click at [185, 123] on icon "icon: up" at bounding box center [185, 121] width 4 height 3
click at [186, 261] on icon "icon: up" at bounding box center [185, 258] width 4 height 4
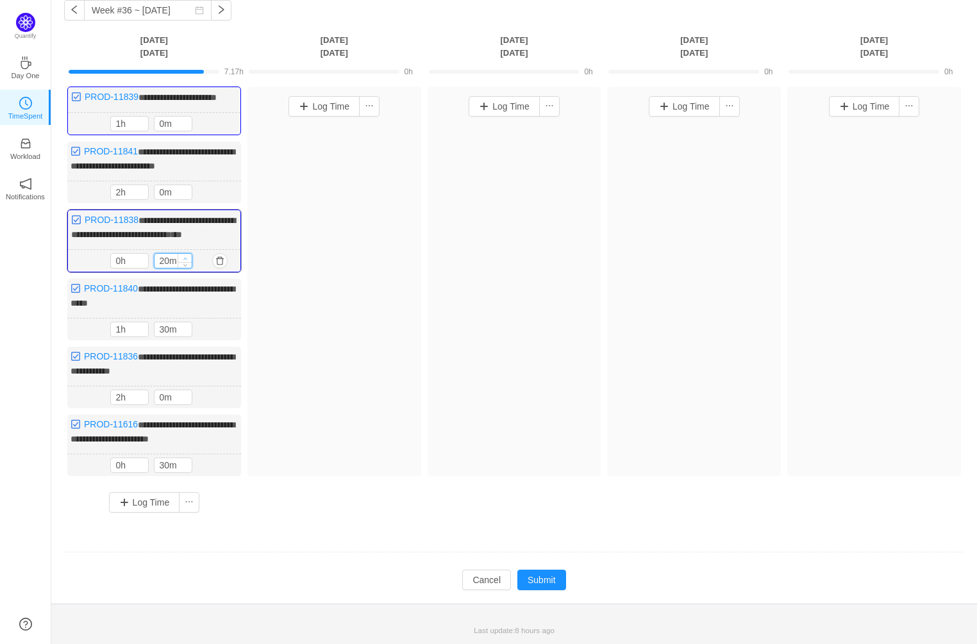
click at [186, 261] on icon "icon: up" at bounding box center [185, 258] width 4 height 4
type input "50m"
click at [186, 261] on icon "icon: up" at bounding box center [185, 258] width 4 height 4
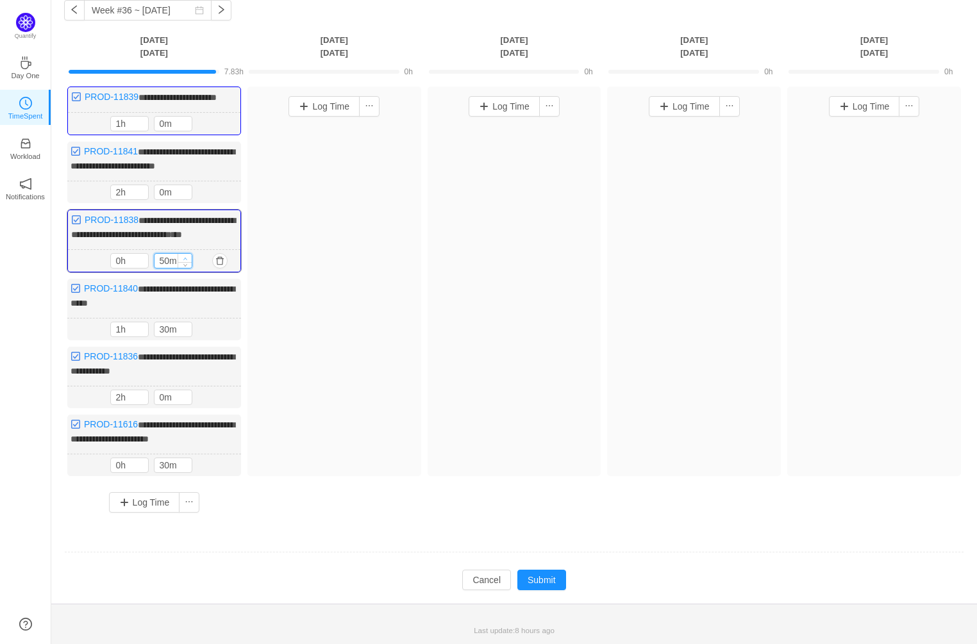
type input "1h"
type input "0m"
click at [186, 261] on icon "icon: up" at bounding box center [185, 258] width 4 height 4
click at [343, 354] on div "Log Time" at bounding box center [334, 282] width 174 height 390
click at [551, 588] on button "Submit" at bounding box center [541, 580] width 49 height 21
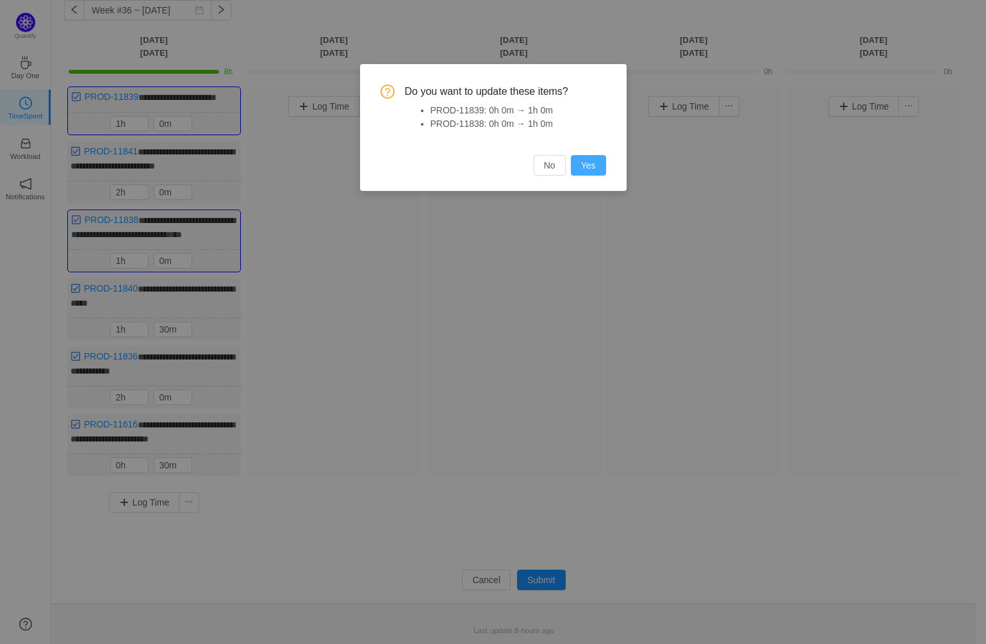
click at [590, 162] on button "Yes" at bounding box center [588, 165] width 35 height 21
